Goal: Use online tool/utility: Use online tool/utility

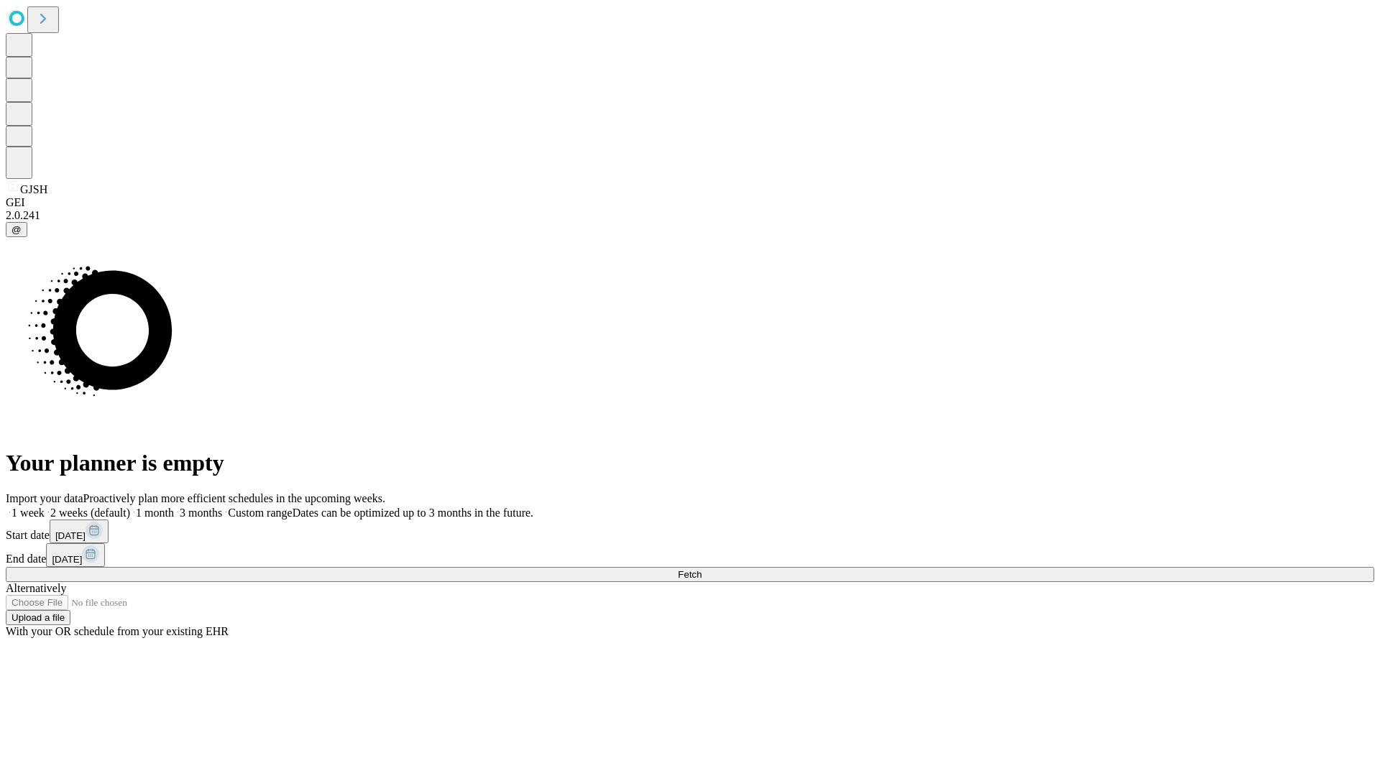
click at [701, 569] on span "Fetch" at bounding box center [690, 574] width 24 height 11
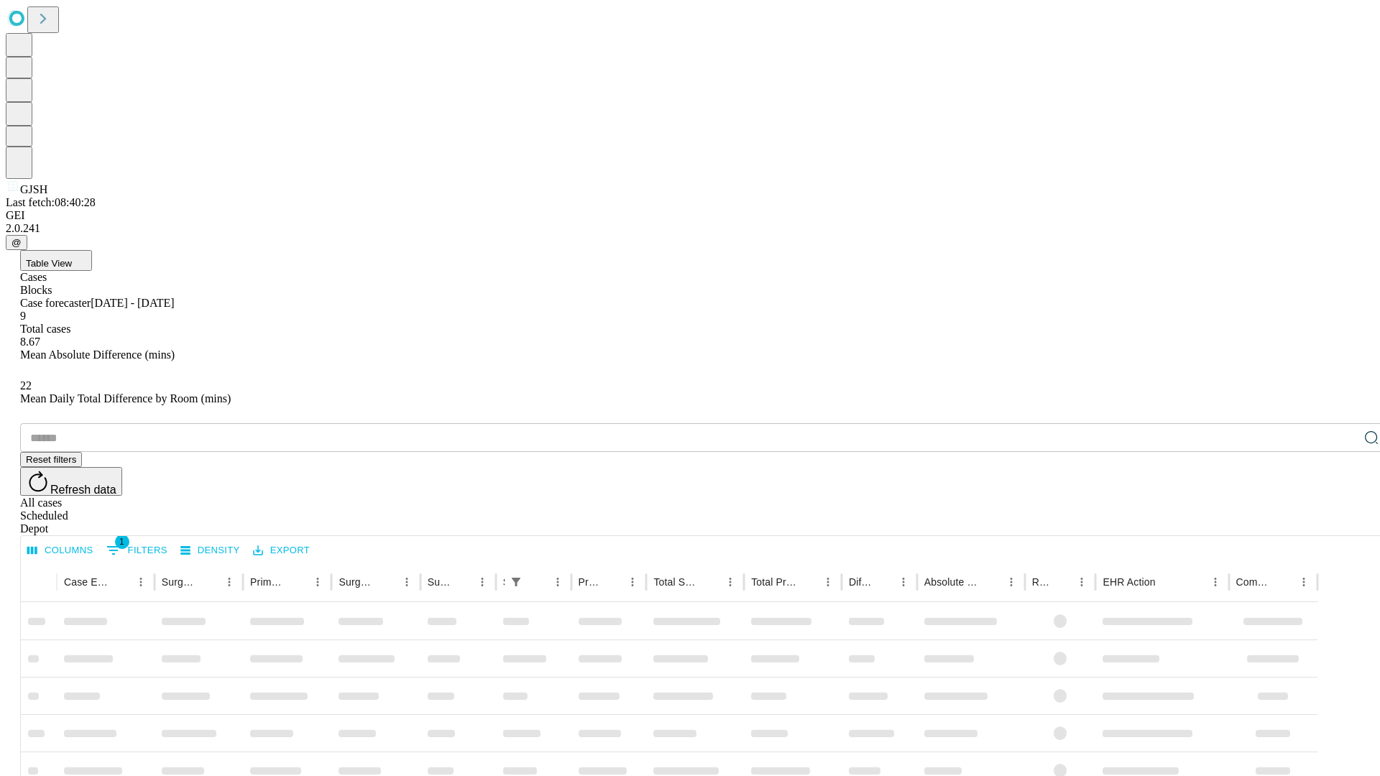
click at [72, 258] on span "Table View" at bounding box center [49, 263] width 46 height 11
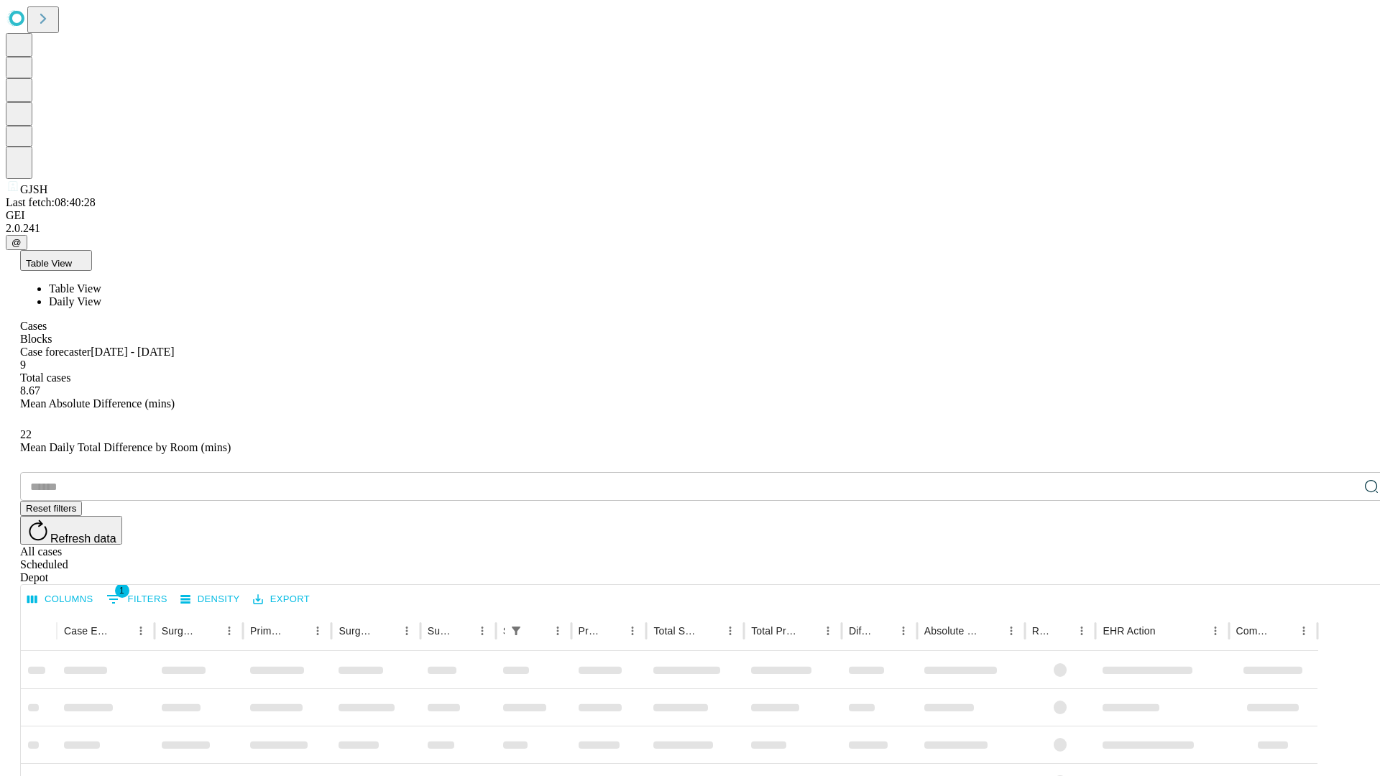
click at [101, 295] on span "Daily View" at bounding box center [75, 301] width 52 height 12
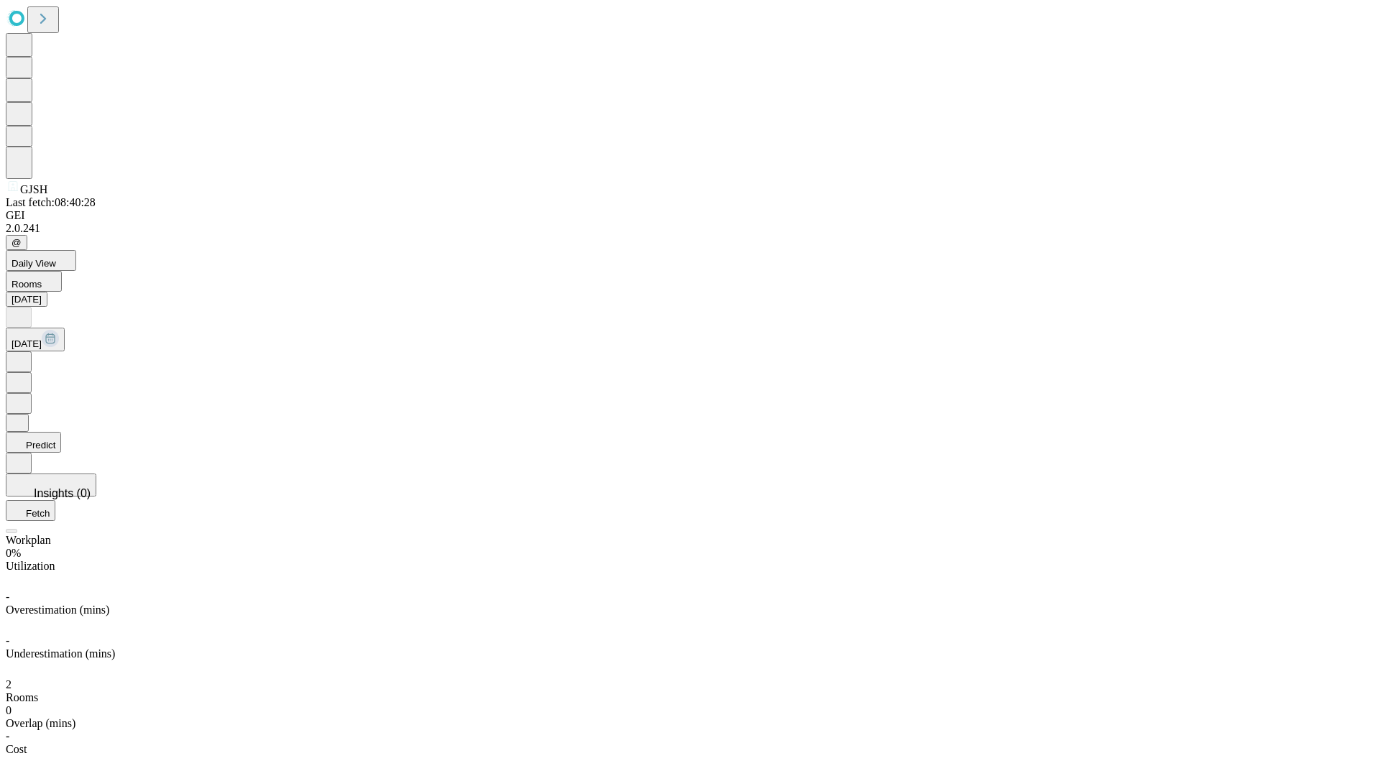
click at [61, 432] on button "Predict" at bounding box center [33, 442] width 55 height 21
